Goal: Transaction & Acquisition: Purchase product/service

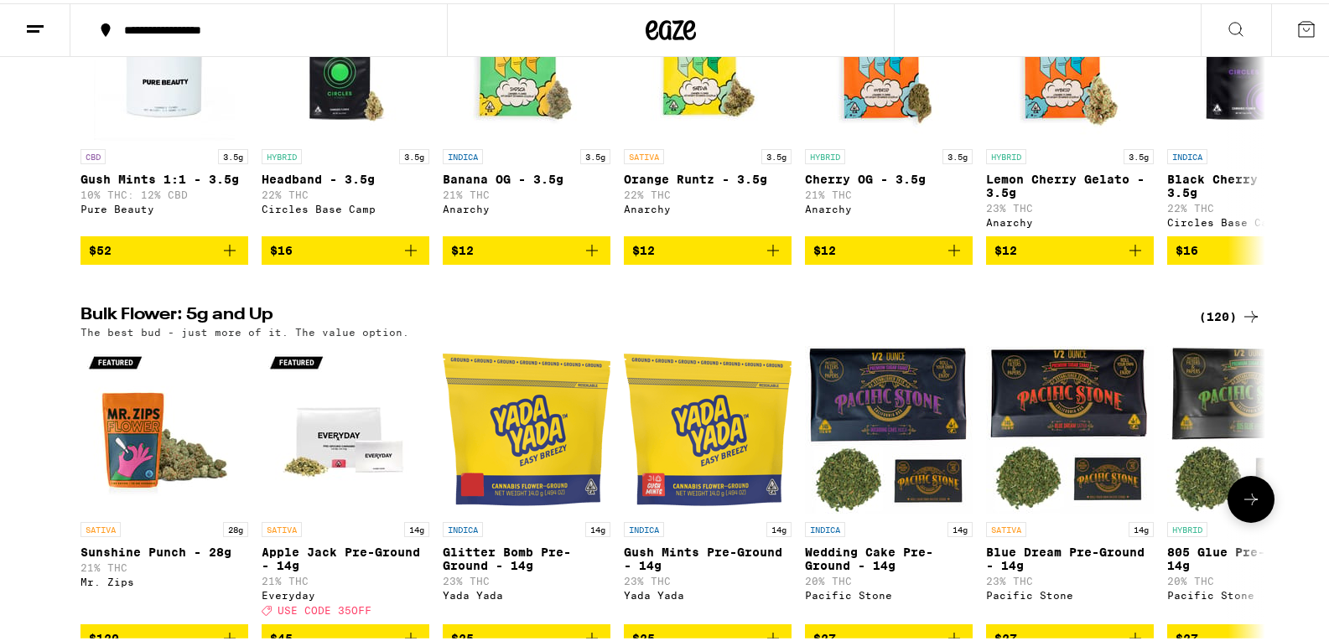
scroll to position [2012, 0]
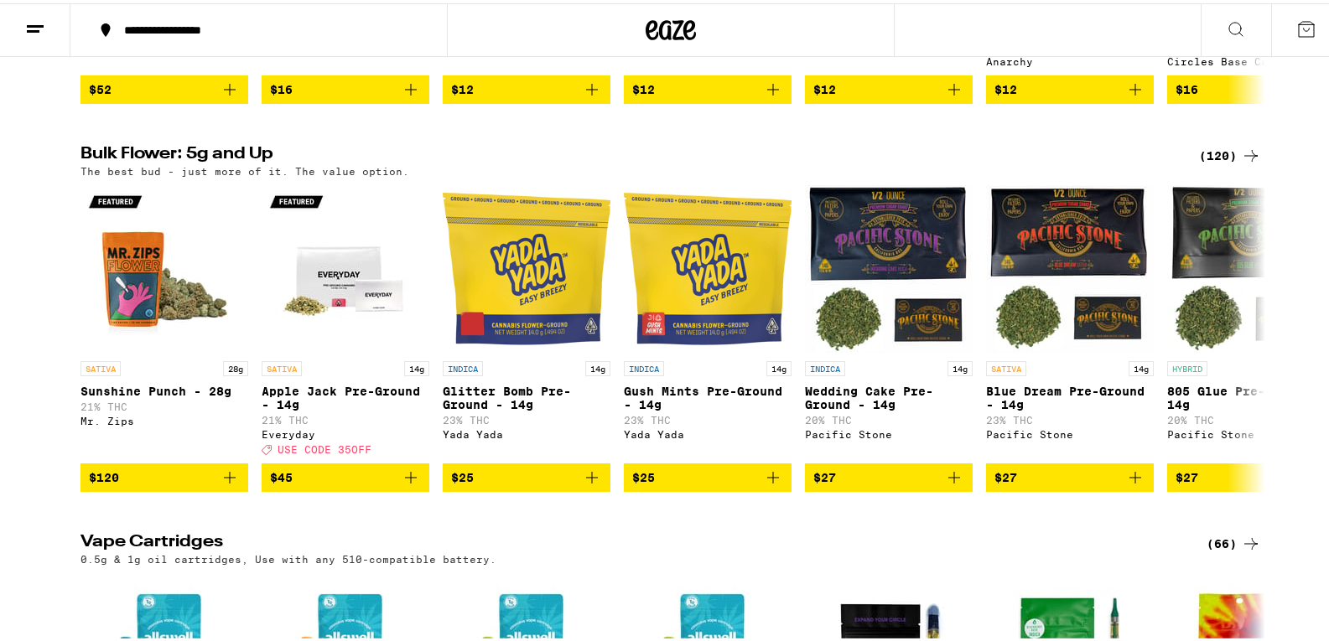
click at [1223, 163] on div "(120)" at bounding box center [1230, 153] width 62 height 20
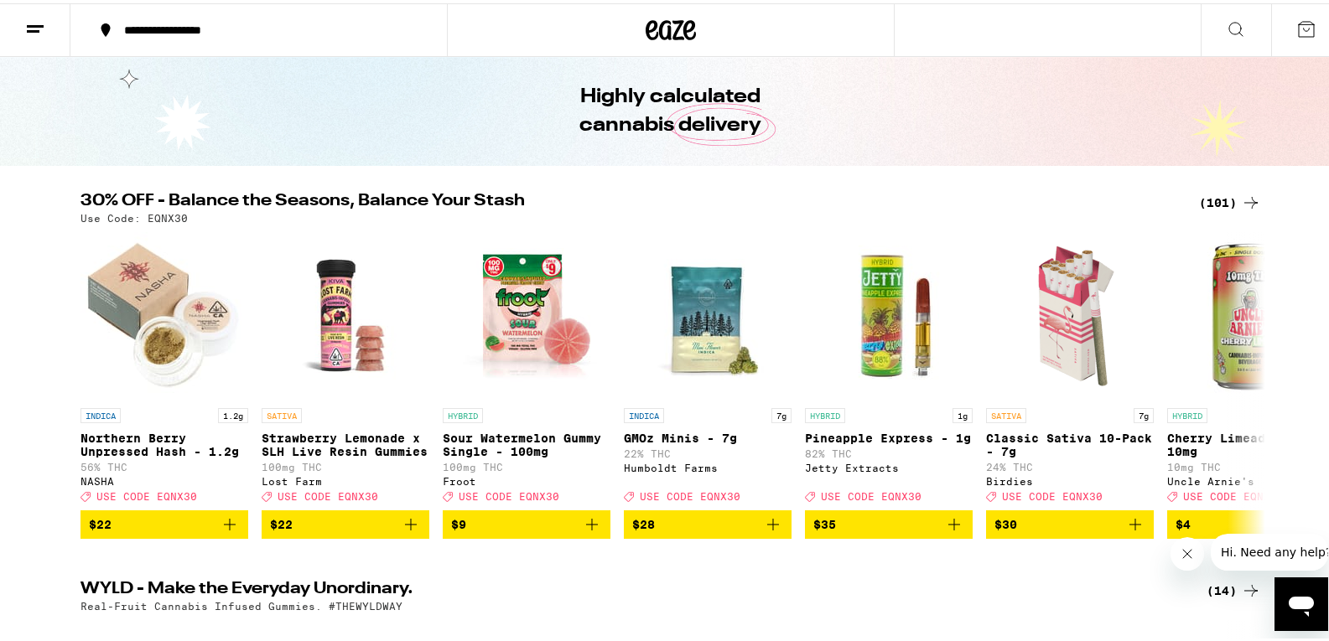
scroll to position [84, 0]
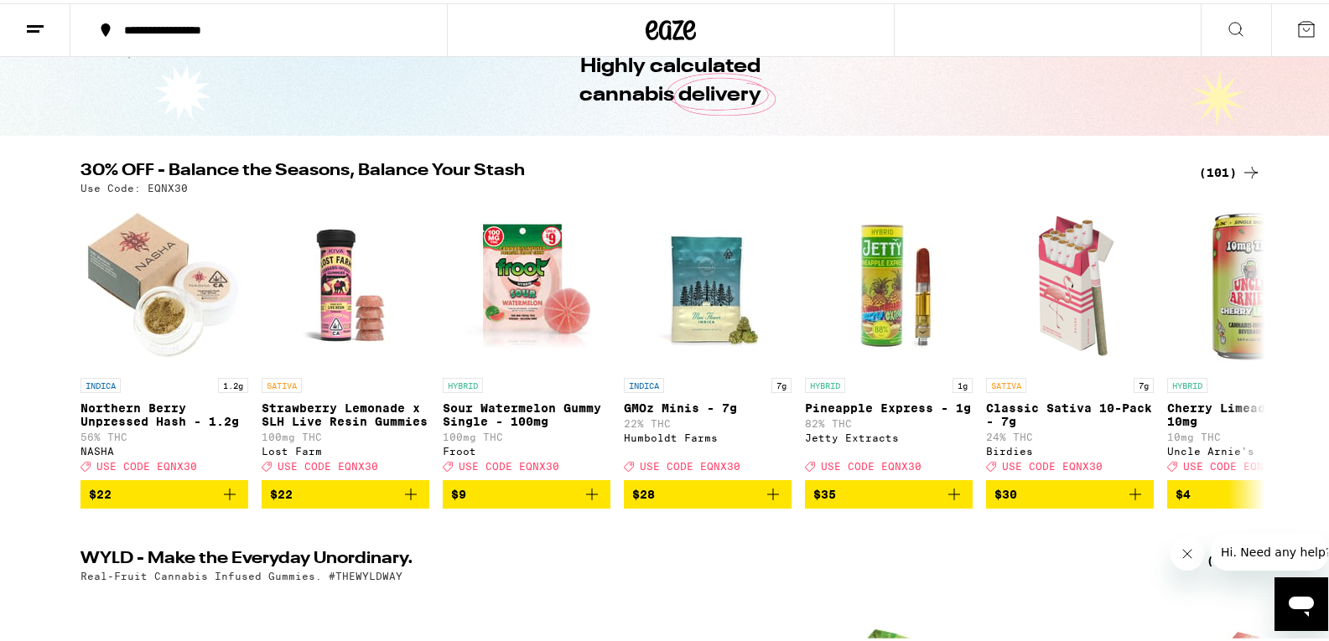
click at [1203, 169] on div "(101)" at bounding box center [1230, 169] width 62 height 20
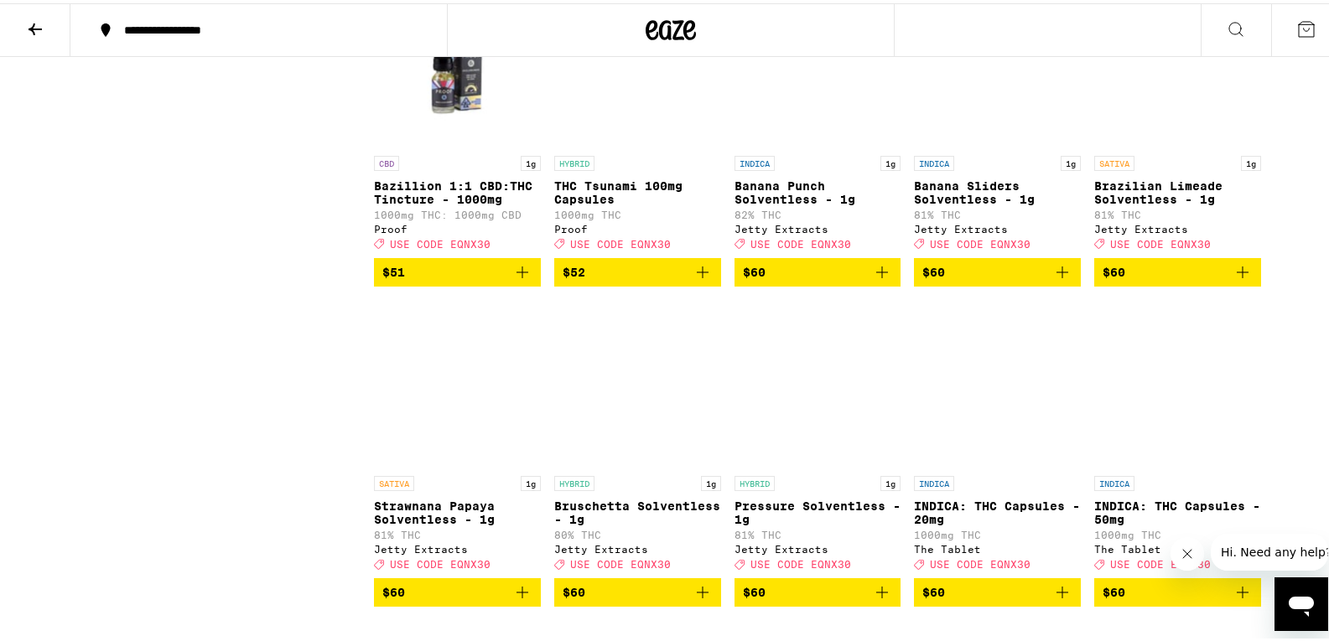
scroll to position [5113, 0]
